Goal: Find specific page/section: Find specific page/section

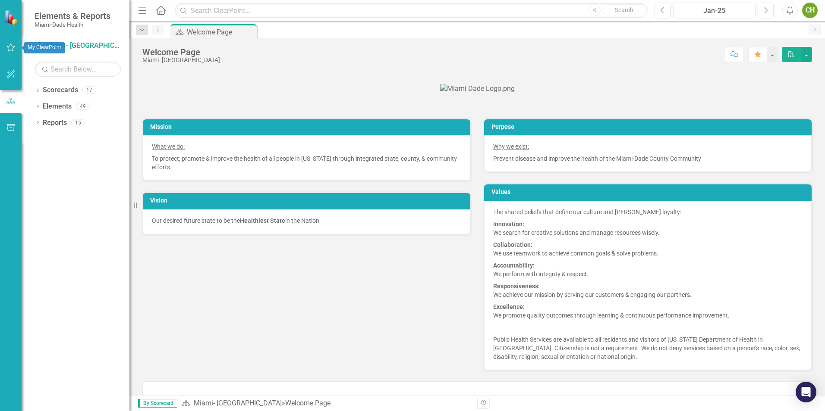
click at [14, 45] on icon "button" at bounding box center [10, 47] width 9 height 7
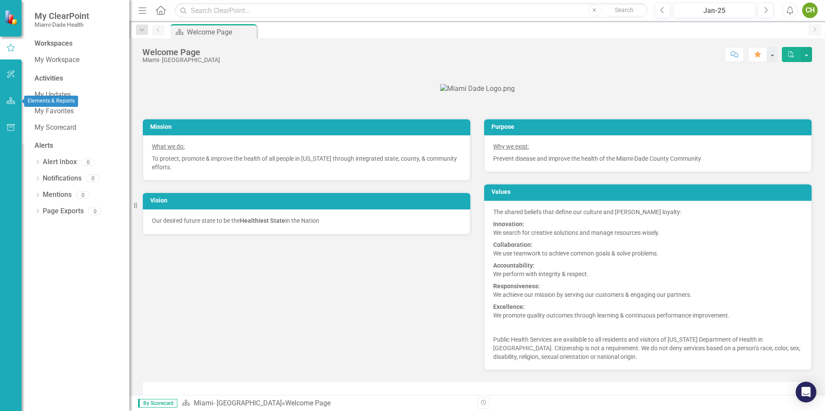
click at [13, 98] on icon "button" at bounding box center [10, 100] width 9 height 7
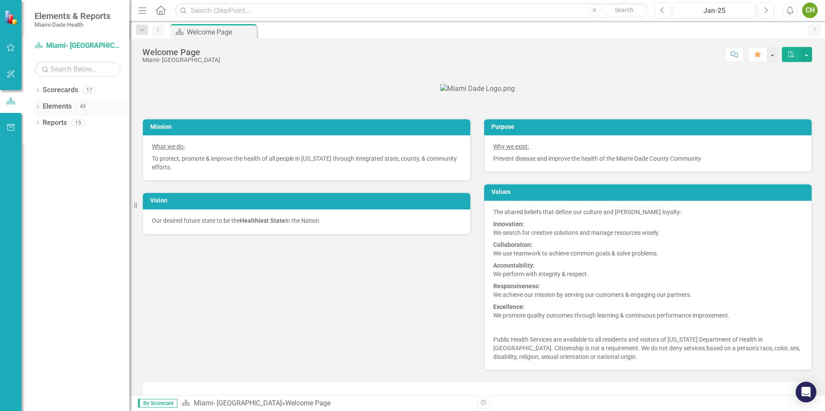
click at [40, 106] on icon "Dropdown" at bounding box center [38, 107] width 6 height 5
click at [10, 126] on icon "button" at bounding box center [10, 127] width 9 height 7
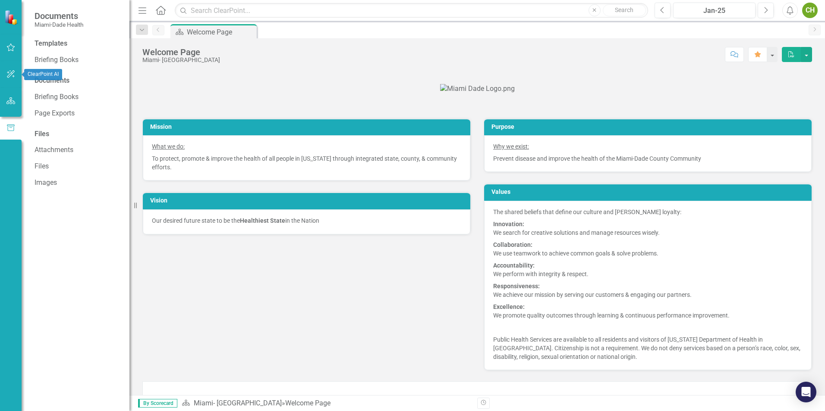
click at [12, 70] on button "button" at bounding box center [10, 75] width 19 height 18
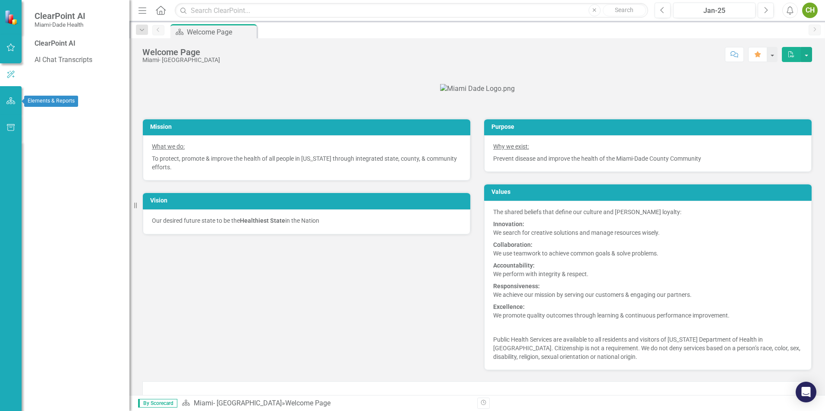
click at [13, 100] on icon "button" at bounding box center [10, 100] width 9 height 7
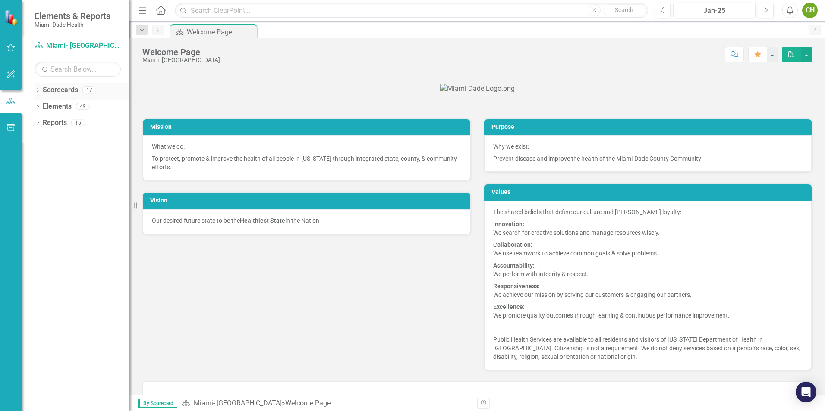
click at [40, 89] on icon "Dropdown" at bounding box center [38, 91] width 6 height 5
click at [60, 102] on link "Miami- [GEOGRAPHIC_DATA]" at bounding box center [88, 107] width 82 height 10
click at [45, 106] on icon "Dropdown" at bounding box center [42, 106] width 6 height 5
click at [50, 135] on div "Dropdown Programmatic Plans" at bounding box center [88, 139] width 82 height 14
click at [58, 135] on link "Programmatic Plans" at bounding box center [92, 140] width 73 height 10
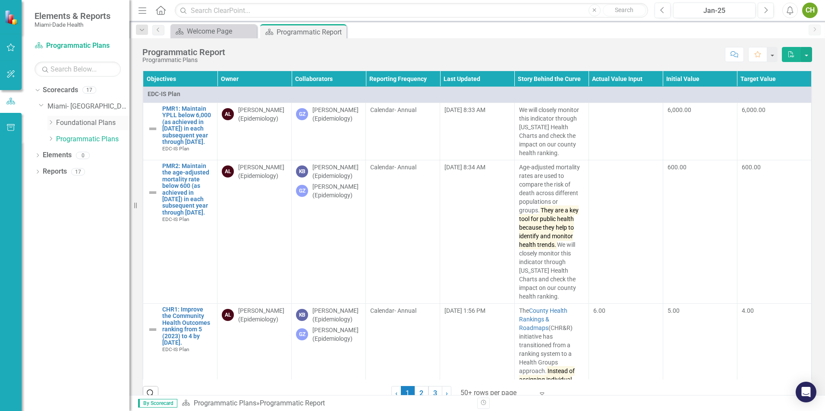
click at [75, 122] on link "Foundational Plans" at bounding box center [92, 123] width 73 height 10
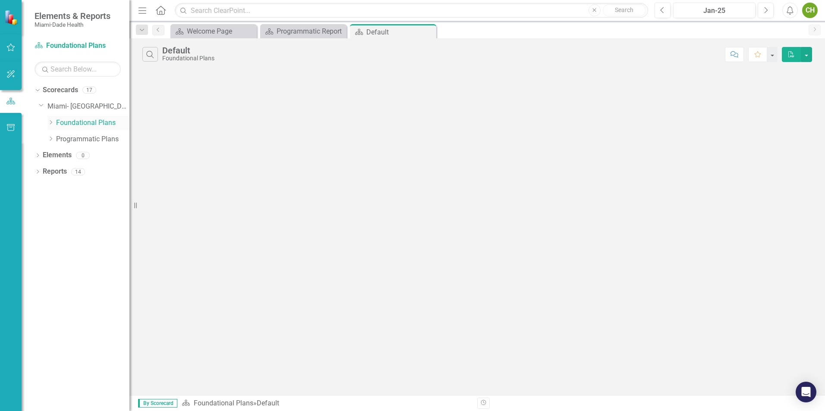
click at [49, 120] on icon "Dropdown" at bounding box center [50, 122] width 6 height 5
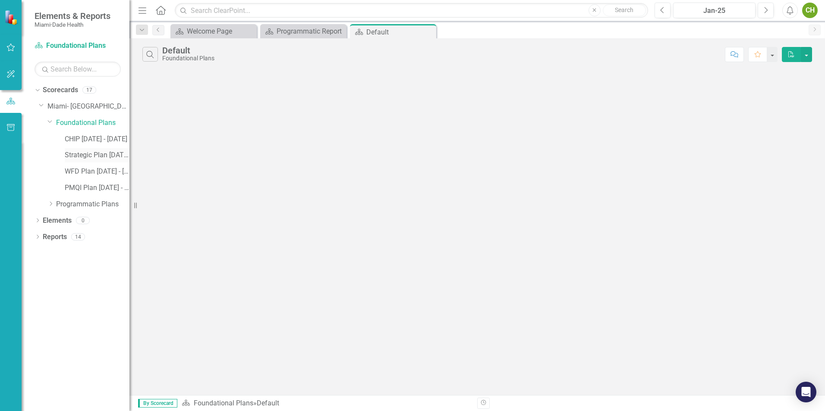
click at [92, 152] on link "Strategic Plan [DATE] - [DATE]" at bounding box center [97, 156] width 65 height 10
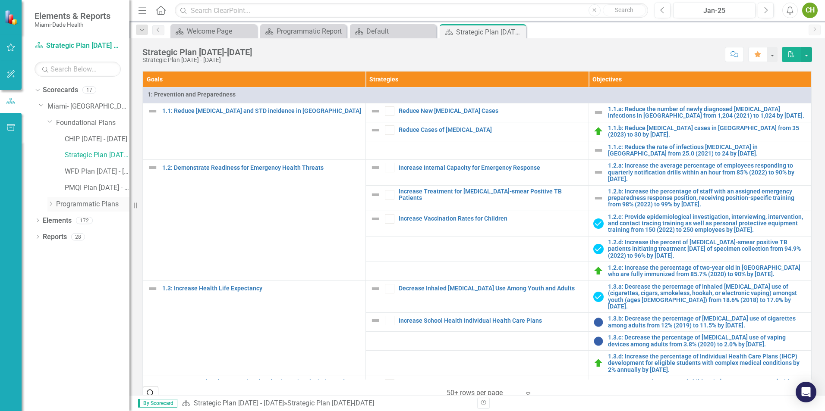
click at [50, 202] on icon "Dropdown" at bounding box center [50, 203] width 6 height 5
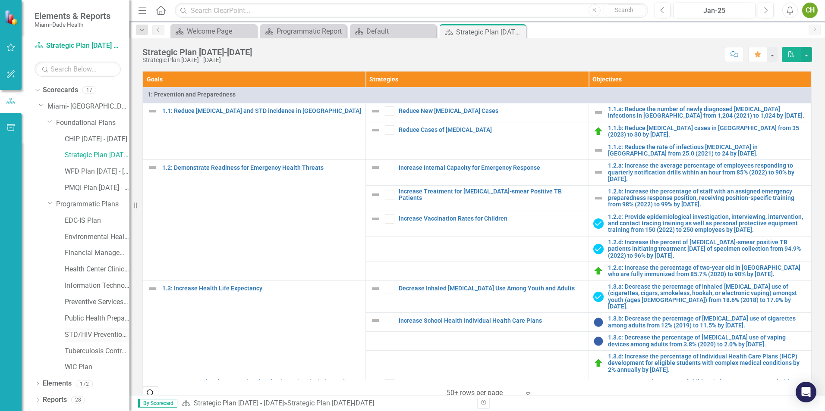
click at [90, 330] on link "STD/HIV Prevention and Control Plan" at bounding box center [97, 335] width 65 height 10
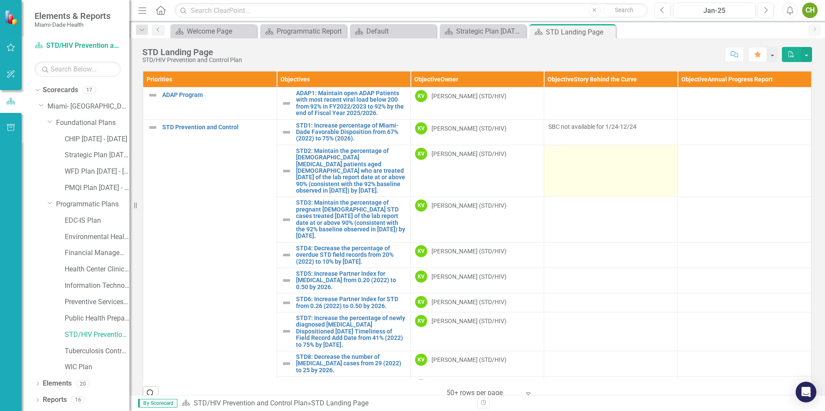
click at [572, 154] on div at bounding box center [610, 153] width 125 height 10
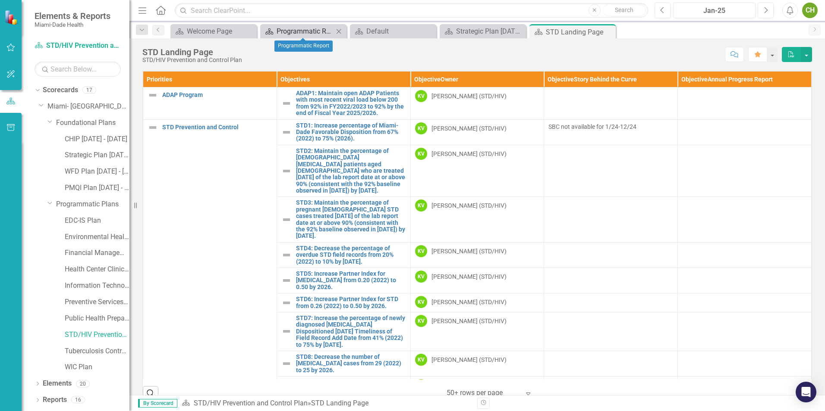
click at [320, 28] on div "Programmatic Report" at bounding box center [304, 31] width 57 height 11
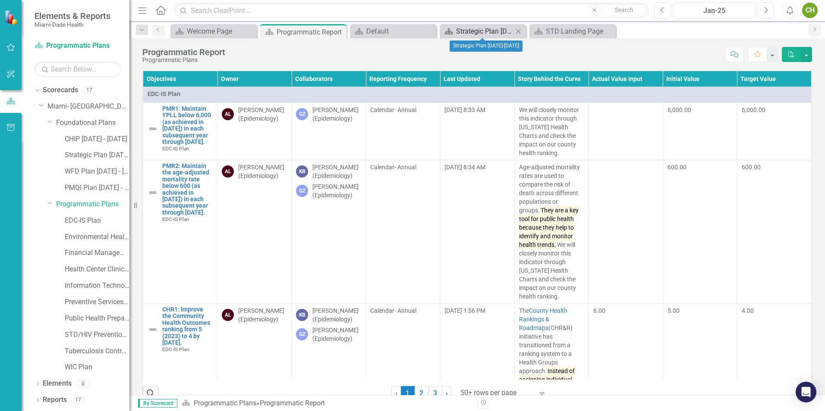
click at [501, 30] on div "Strategic Plan [DATE]-[DATE]" at bounding box center [484, 31] width 57 height 11
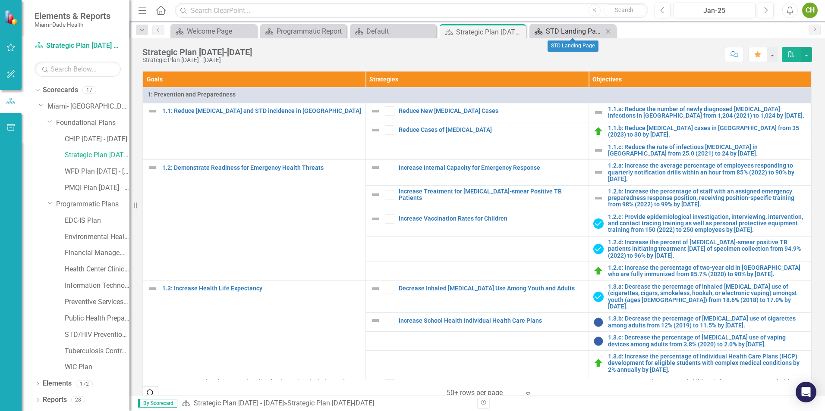
click at [570, 33] on div "STD Landing Page" at bounding box center [574, 31] width 57 height 11
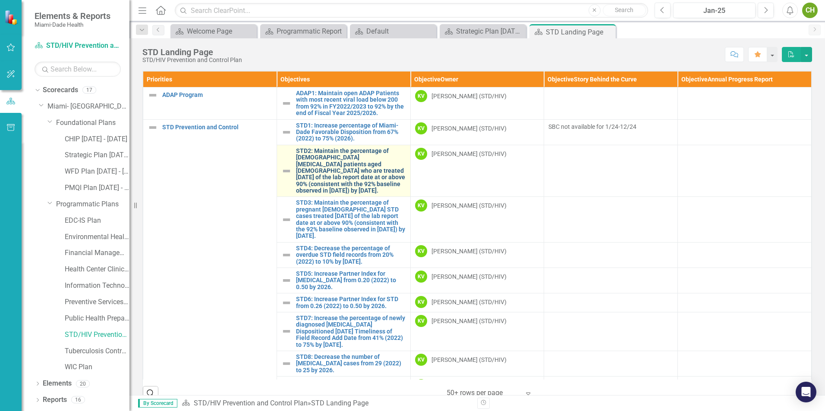
click at [301, 166] on link "STD2: Maintain the percentage of [DEMOGRAPHIC_DATA] [MEDICAL_DATA] patients age…" at bounding box center [351, 171] width 110 height 47
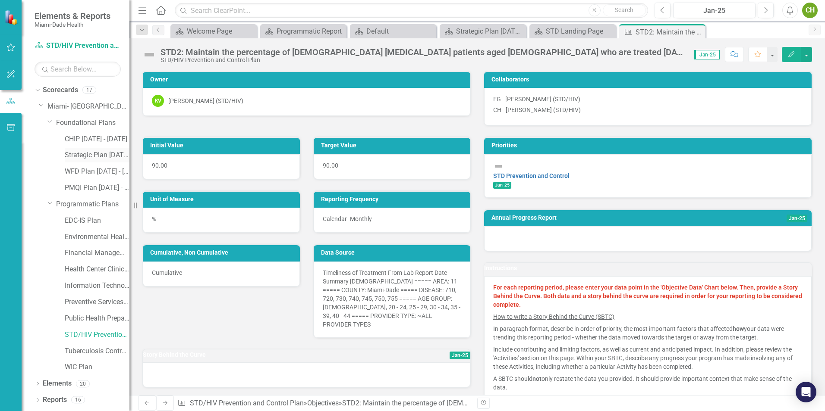
click at [85, 157] on link "Strategic Plan [DATE] - [DATE]" at bounding box center [97, 156] width 65 height 10
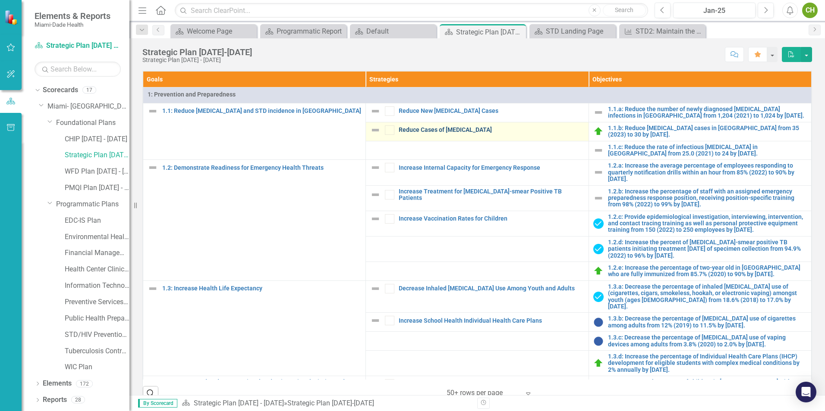
click at [417, 127] on link "Reduce Cases of [MEDICAL_DATA]" at bounding box center [491, 130] width 185 height 6
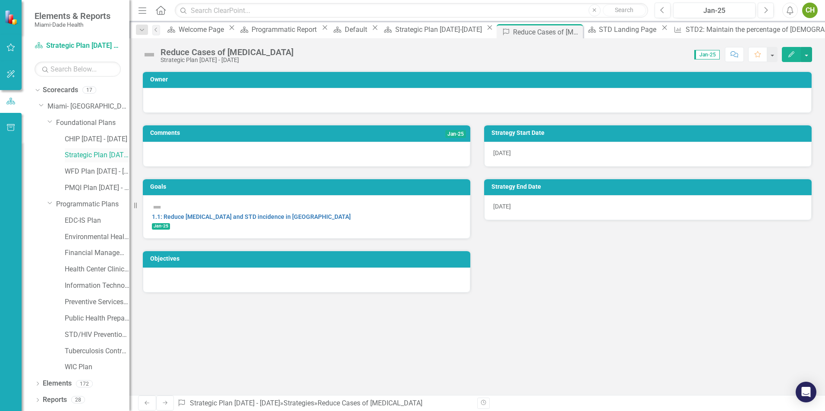
click at [84, 152] on link "Strategic Plan [DATE] - [DATE]" at bounding box center [97, 156] width 65 height 10
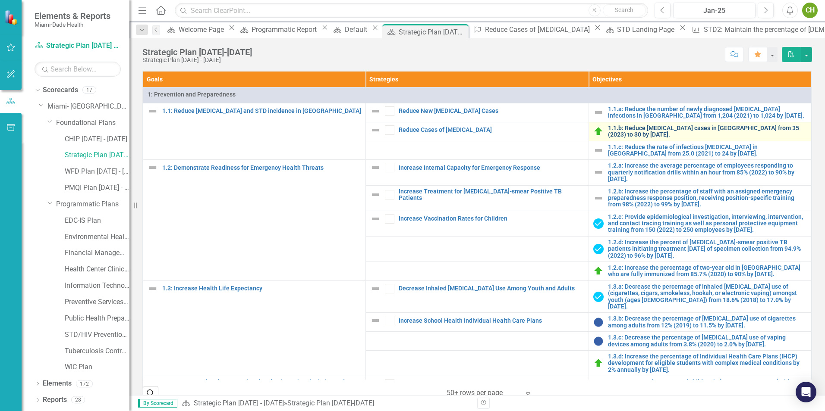
click at [641, 126] on link "1.1.b: Reduce [MEDICAL_DATA] cases in [GEOGRAPHIC_DATA] from 35 (2023) to 30 by…" at bounding box center [707, 131] width 199 height 13
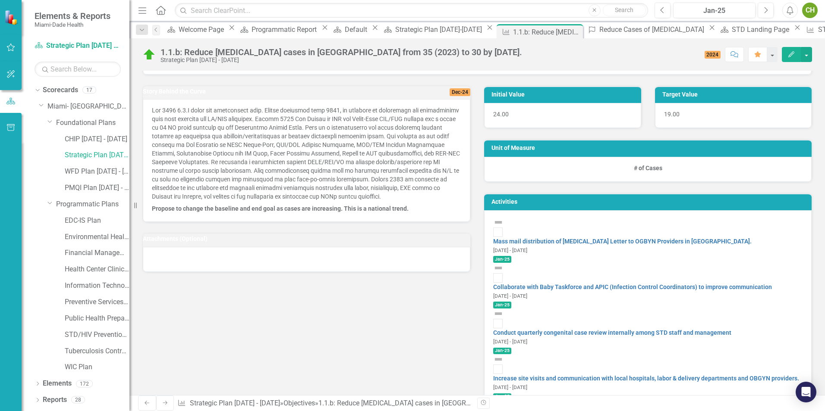
scroll to position [437, 0]
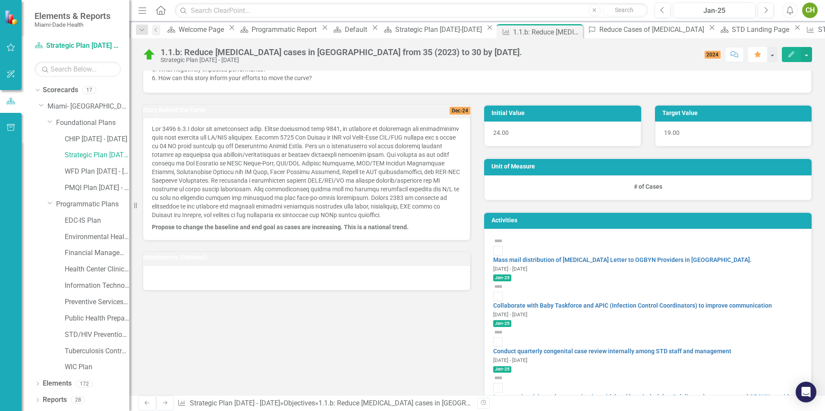
click at [754, 53] on icon "Favorite" at bounding box center [758, 54] width 8 height 6
click at [485, 29] on icon "Close" at bounding box center [489, 27] width 9 height 7
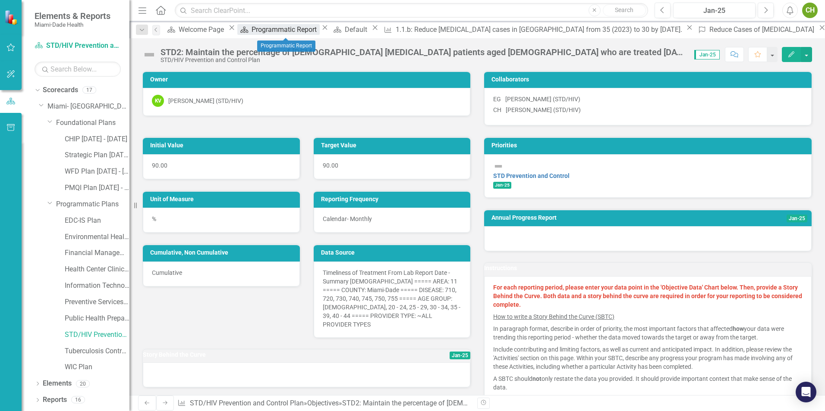
click at [298, 27] on div "Programmatic Report" at bounding box center [285, 29] width 68 height 11
